Goal: Task Accomplishment & Management: Use online tool/utility

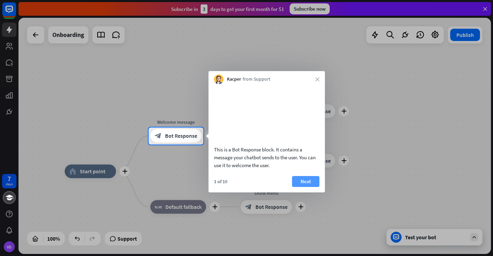
click at [307, 187] on button "Next" at bounding box center [305, 181] width 27 height 11
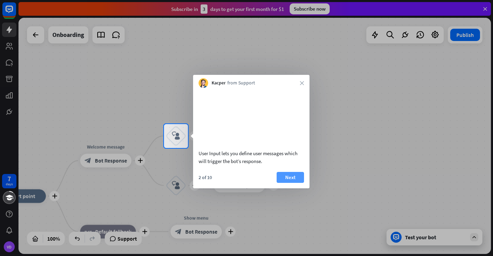
click at [293, 183] on button "Next" at bounding box center [290, 177] width 27 height 11
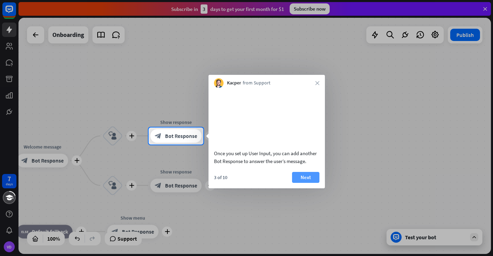
click at [301, 183] on button "Next" at bounding box center [305, 177] width 27 height 11
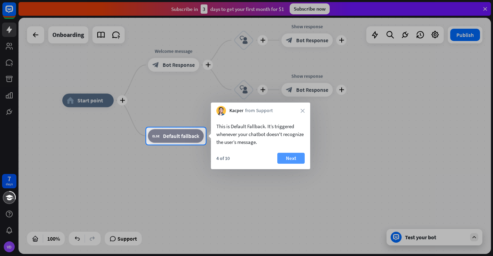
click at [292, 157] on button "Next" at bounding box center [290, 158] width 27 height 11
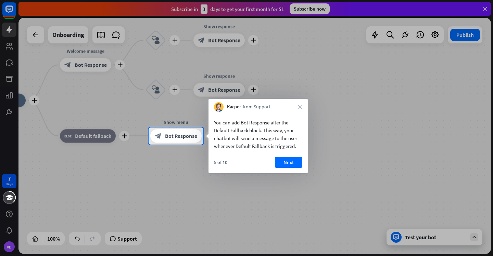
click at [297, 162] on button "Next" at bounding box center [288, 162] width 27 height 11
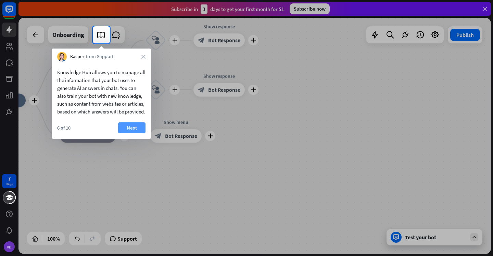
click at [133, 134] on button "Next" at bounding box center [131, 128] width 27 height 11
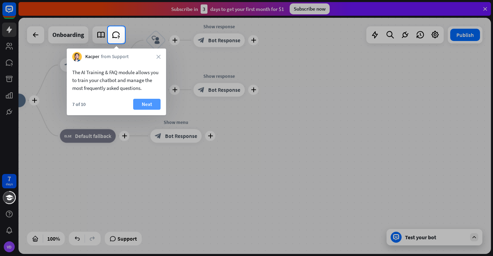
click at [151, 108] on button "Next" at bounding box center [146, 104] width 27 height 11
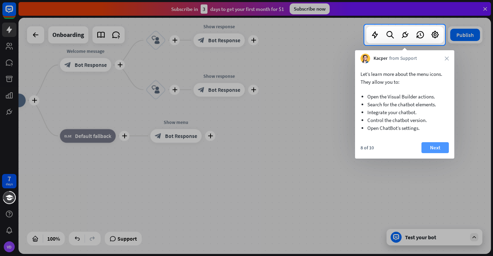
click at [441, 148] on button "Next" at bounding box center [434, 147] width 27 height 11
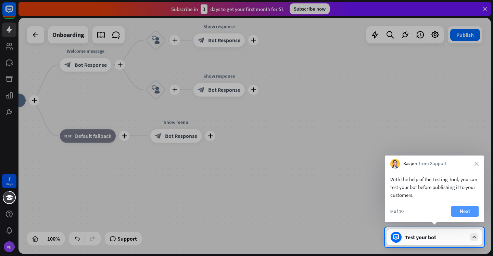
click at [470, 212] on button "Next" at bounding box center [464, 211] width 27 height 11
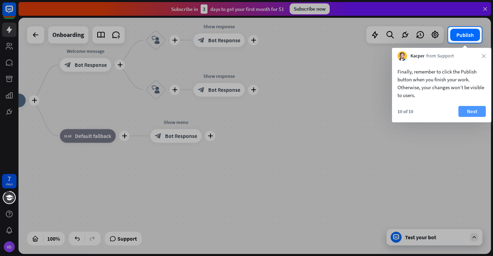
click at [468, 112] on button "Next" at bounding box center [471, 111] width 27 height 11
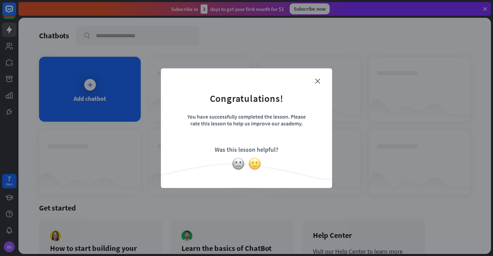
click at [252, 163] on img at bounding box center [254, 163] width 13 height 13
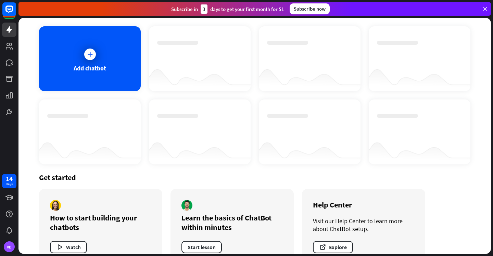
scroll to position [21, 0]
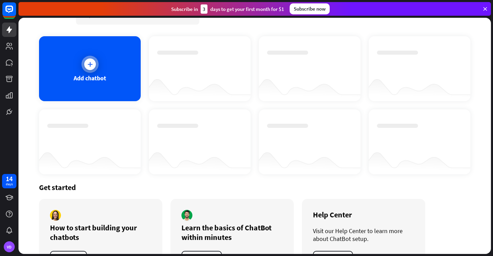
click at [85, 65] on div at bounding box center [90, 65] width 12 height 12
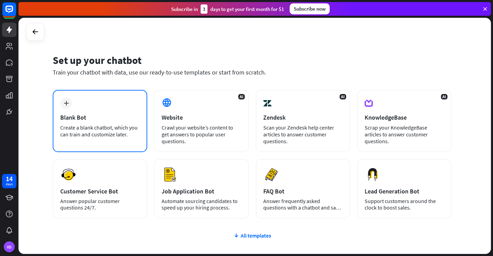
drag, startPoint x: 125, startPoint y: 137, endPoint x: 59, endPoint y: 127, distance: 67.2
click at [59, 127] on div "plus Blank Bot Create a blank chatbot, which you can train and customize later." at bounding box center [100, 121] width 94 height 62
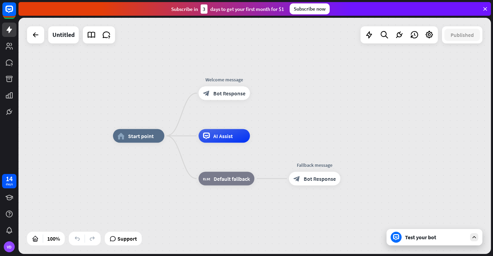
drag, startPoint x: 72, startPoint y: 132, endPoint x: 290, endPoint y: 51, distance: 232.1
click at [290, 51] on div "home_2 Start point Welcome message block_bot_response Bot Response AI Assist bl…" at bounding box center [254, 136] width 472 height 237
click at [26, 34] on div "home_2 Start point Welcome message block_bot_response Bot Response AI Assist bl…" at bounding box center [254, 136] width 472 height 237
click at [38, 40] on div at bounding box center [36, 35] width 14 height 14
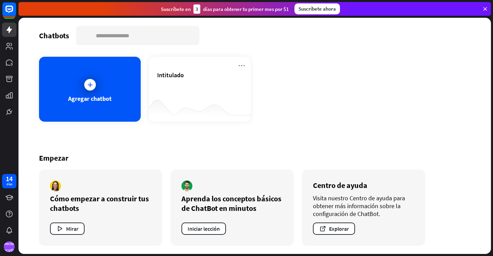
click at [452, 48] on div "Chatbots buscar [PERSON_NAME] chatbot Intitulado Empezar Cómo empezar a constru…" at bounding box center [254, 136] width 472 height 237
click at [89, 84] on icon at bounding box center [90, 84] width 7 height 7
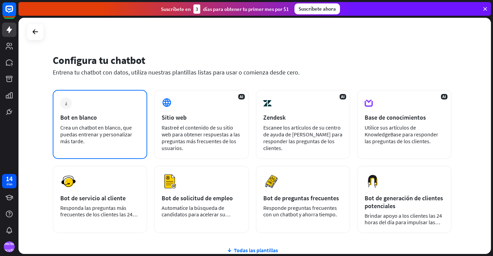
click at [110, 148] on div "más Bot en blanco Crea un chatbot en blanco, que puedas entrenar y personalizar…" at bounding box center [100, 124] width 94 height 69
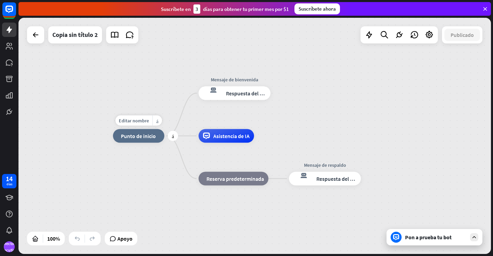
click at [137, 138] on font "Punto de inicio" at bounding box center [138, 136] width 35 height 7
click at [237, 96] on font "Respuesta del bot" at bounding box center [247, 93] width 42 height 7
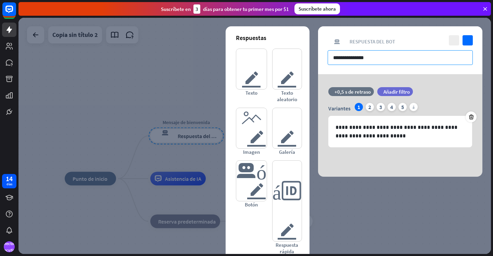
drag, startPoint x: 384, startPoint y: 56, endPoint x: 312, endPoint y: 63, distance: 72.9
click at [312, 63] on div "**********" at bounding box center [254, 136] width 472 height 237
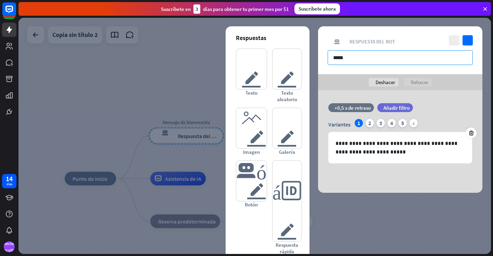
paste input "****"
click at [466, 58] on input "**********" at bounding box center [400, 57] width 145 height 15
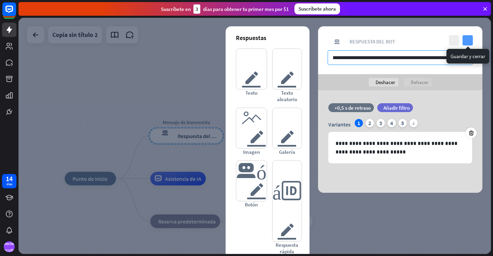
type input "**********"
click at [467, 41] on icon "controlar" at bounding box center [468, 40] width 10 height 10
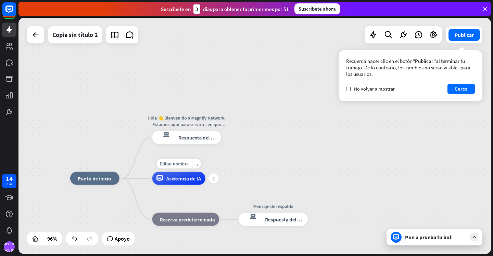
click at [182, 180] on font "Asistencia de IA" at bounding box center [183, 178] width 35 height 7
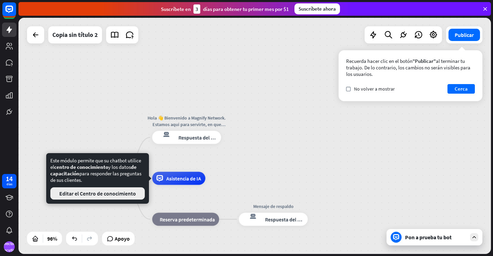
click at [104, 199] on button "Editar el Centro de conocimiento" at bounding box center [97, 194] width 94 height 12
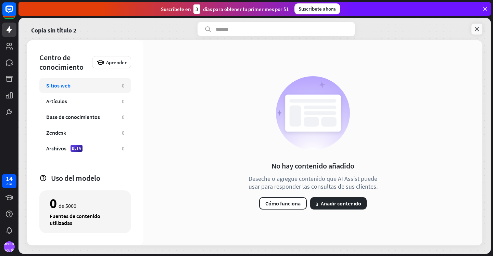
click at [477, 33] on link at bounding box center [476, 29] width 11 height 11
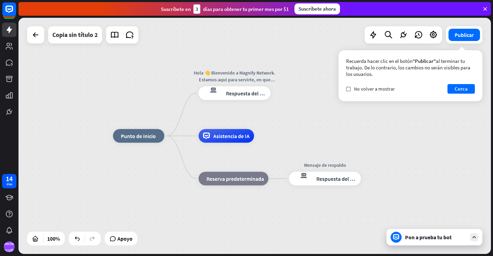
click at [396, 239] on icon at bounding box center [396, 238] width 6 height 6
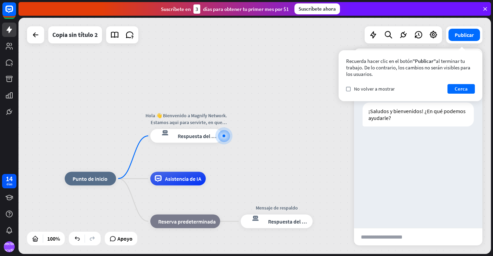
click at [486, 108] on div "inicio_2 Punto de inicio Hola 👋​ Bienvenido a Magnify Network. Estamos aqui par…" at bounding box center [254, 136] width 472 height 237
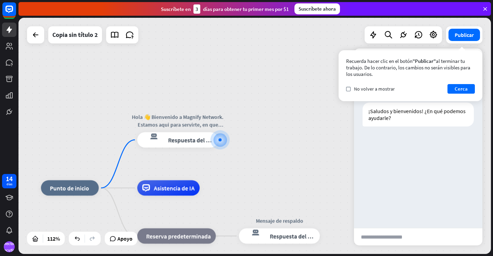
click at [431, 235] on font "enviar" at bounding box center [452, 237] width 49 height 8
click at [377, 236] on input "text" at bounding box center [387, 237] width 67 height 17
type input "**********"
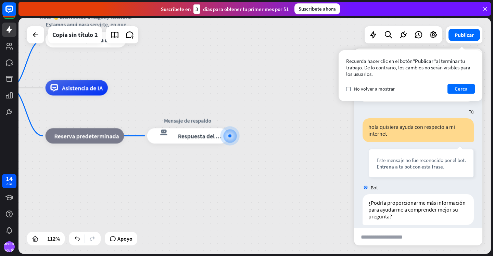
scroll to position [38, 0]
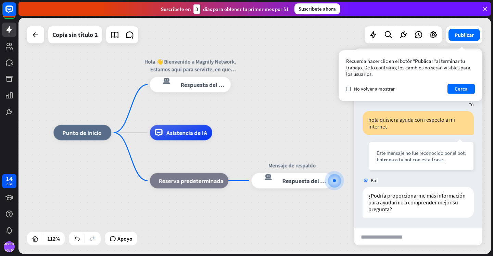
drag, startPoint x: 72, startPoint y: 178, endPoint x: 170, endPoint y: 223, distance: 108.5
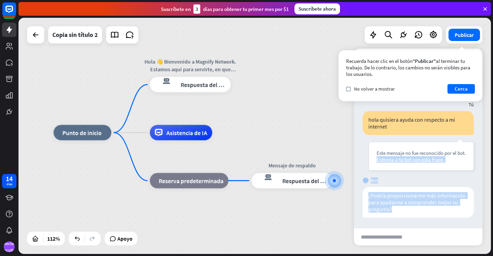
drag, startPoint x: 386, startPoint y: 165, endPoint x: 445, endPoint y: 223, distance: 83.0
click at [440, 230] on div "más_vert cerca Bot En línea Bot ¡Saludos y bienvenidos! ¿En qué podemos ayudarl…" at bounding box center [418, 147] width 128 height 197
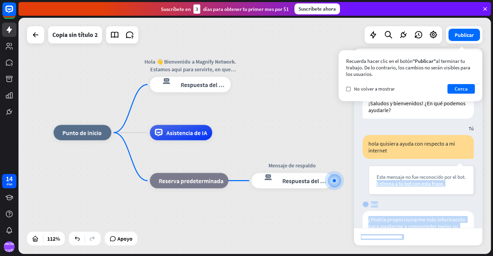
scroll to position [0, 0]
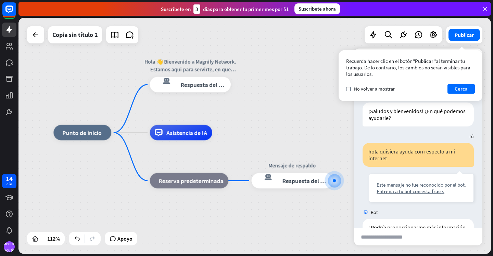
click at [443, 137] on div "Tú" at bounding box center [418, 136] width 128 height 13
click at [170, 135] on font "Asistencia de IA" at bounding box center [186, 133] width 41 height 8
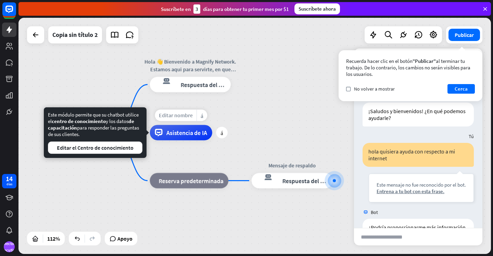
click at [174, 117] on font "Editar nombre" at bounding box center [176, 115] width 34 height 7
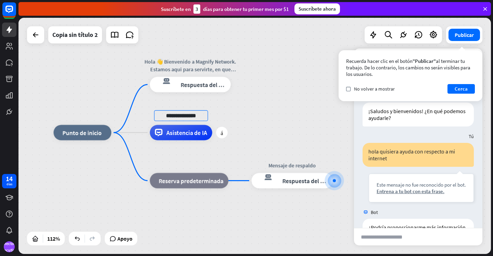
type input "**********"
click at [204, 115] on div "más_amarillo" at bounding box center [202, 116] width 11 height 12
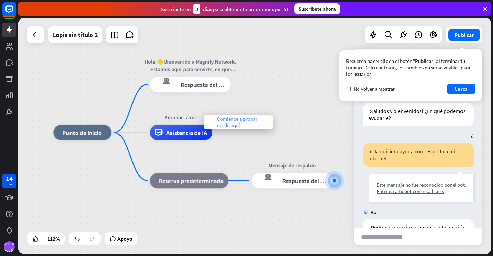
click at [241, 125] on span "Comience a probar desde aquí" at bounding box center [243, 122] width 52 height 13
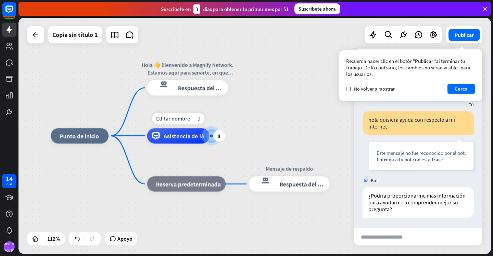
click at [175, 136] on font "Asistencia de IA" at bounding box center [184, 136] width 41 height 8
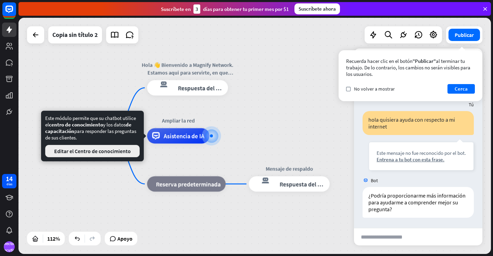
click at [90, 156] on button "Editar el Centro de conocimiento" at bounding box center [92, 151] width 94 height 12
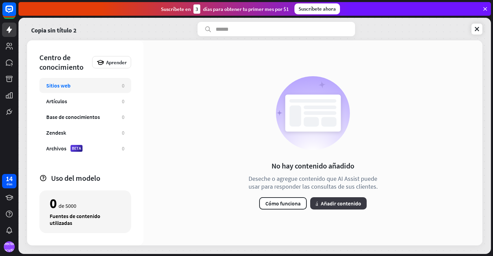
click at [331, 202] on font "Añadir contenido" at bounding box center [341, 203] width 40 height 7
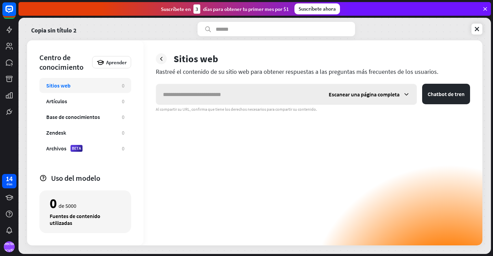
click at [408, 94] on icon at bounding box center [406, 94] width 7 height 7
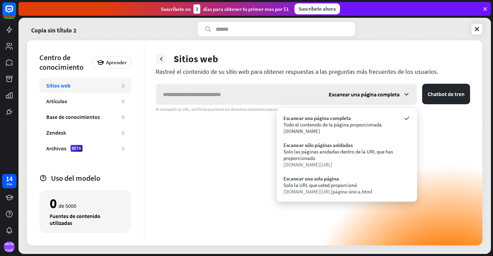
click at [408, 94] on icon at bounding box center [406, 94] width 7 height 7
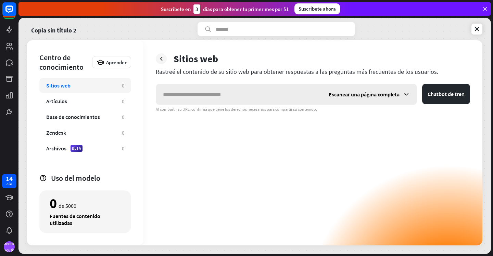
click at [406, 92] on icon at bounding box center [406, 94] width 7 height 7
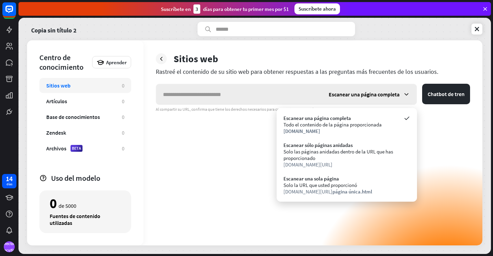
click at [366, 95] on font "Escanear una página completa" at bounding box center [364, 94] width 71 height 7
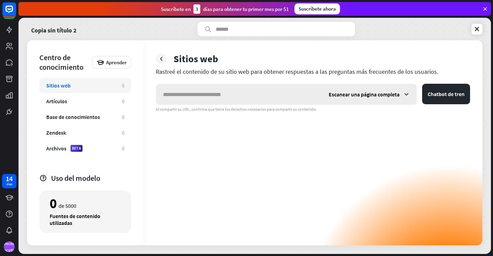
click at [366, 95] on font "Escanear una página completa" at bounding box center [364, 94] width 71 height 7
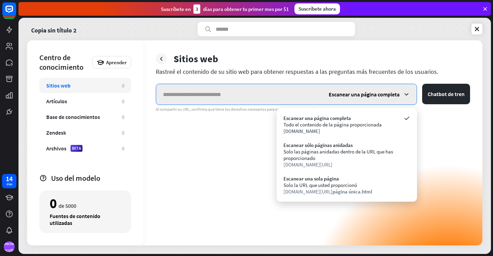
click at [199, 97] on input "text" at bounding box center [239, 94] width 166 height 21
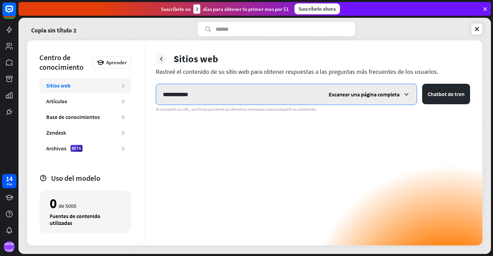
type input "**********"
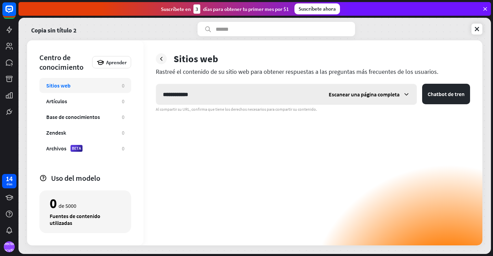
click at [381, 96] on font "Escanear una página completa" at bounding box center [364, 94] width 71 height 7
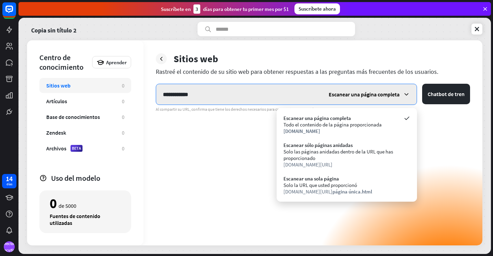
click at [213, 97] on input "**********" at bounding box center [239, 94] width 166 height 21
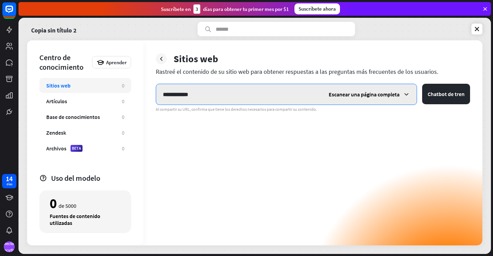
click at [422, 84] on button "Chatbot de tren" at bounding box center [446, 94] width 48 height 21
